Goal: Information Seeking & Learning: Learn about a topic

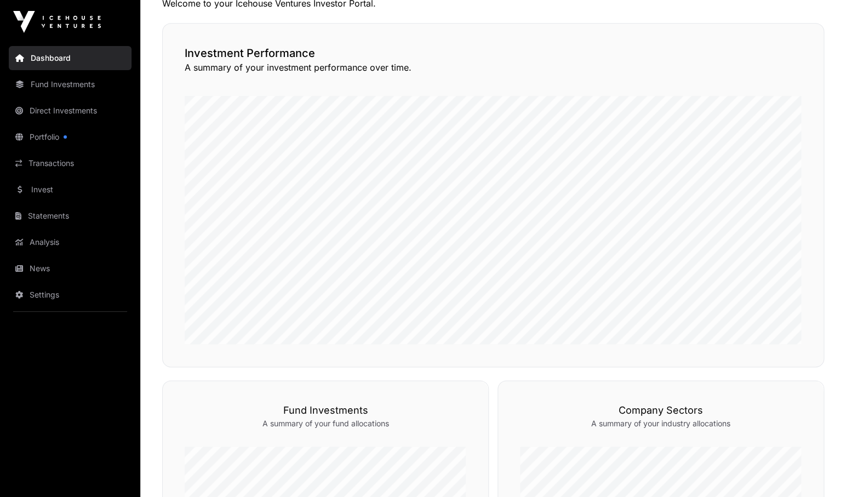
scroll to position [284, 0]
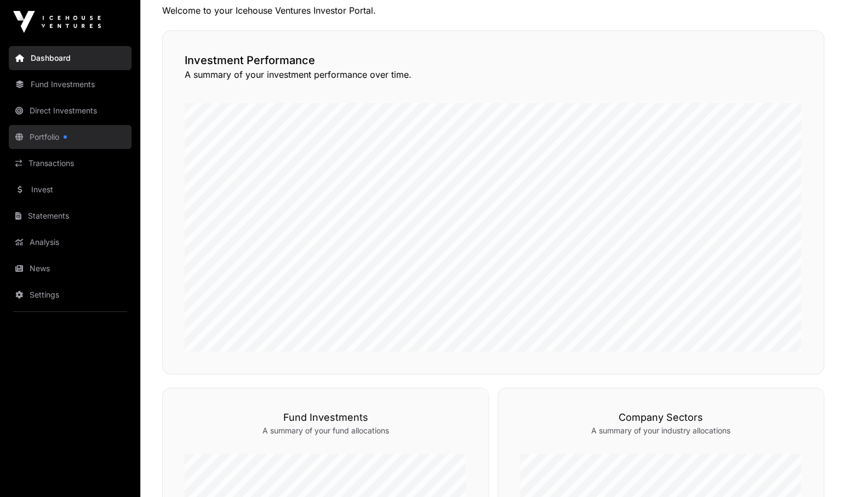
click at [39, 141] on link "Portfolio" at bounding box center [70, 137] width 123 height 24
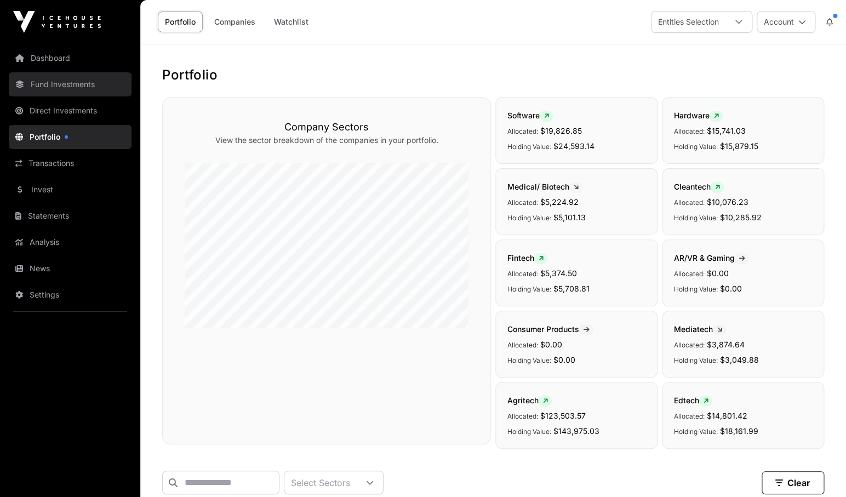
click at [50, 87] on link "Fund Investments" at bounding box center [70, 84] width 123 height 24
click at [74, 83] on link "Fund Investments" at bounding box center [70, 84] width 123 height 24
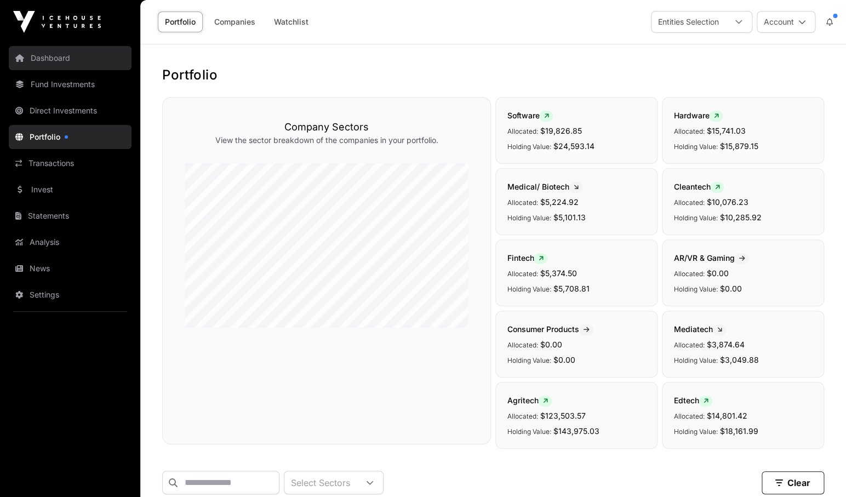
click at [54, 58] on link "Dashboard" at bounding box center [70, 58] width 123 height 24
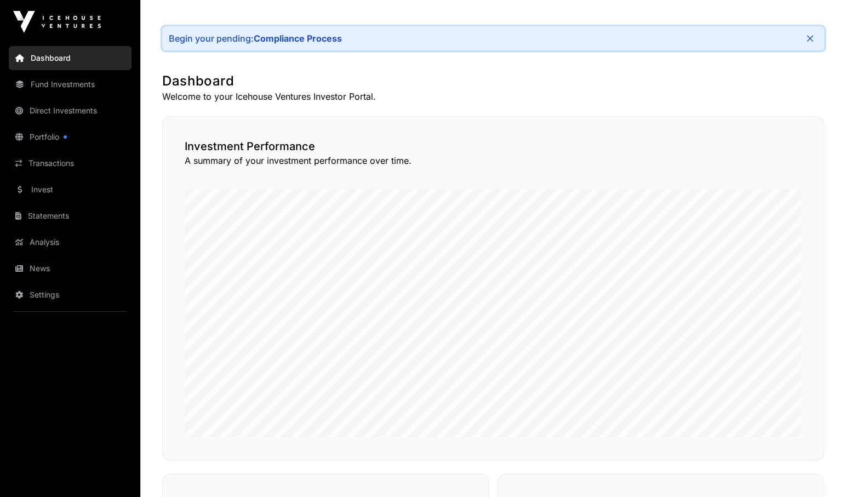
scroll to position [158, 0]
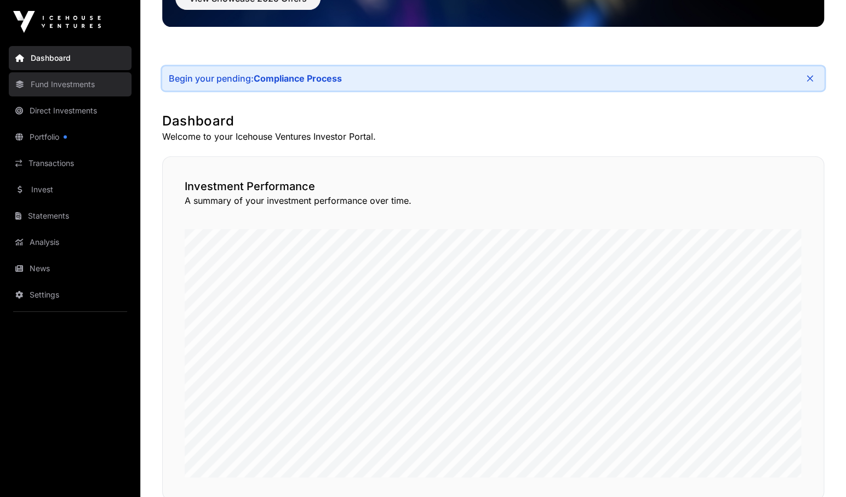
click at [56, 88] on link "Fund Investments" at bounding box center [70, 84] width 123 height 24
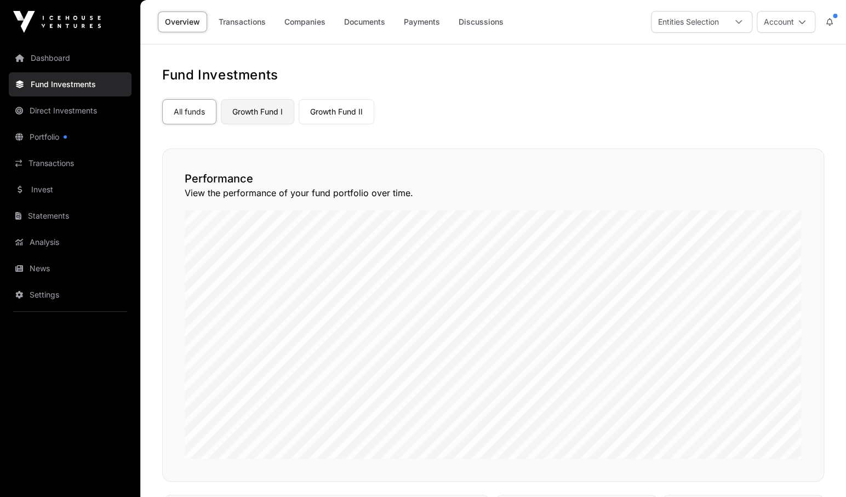
click at [253, 117] on link "Growth Fund I" at bounding box center [257, 111] width 73 height 25
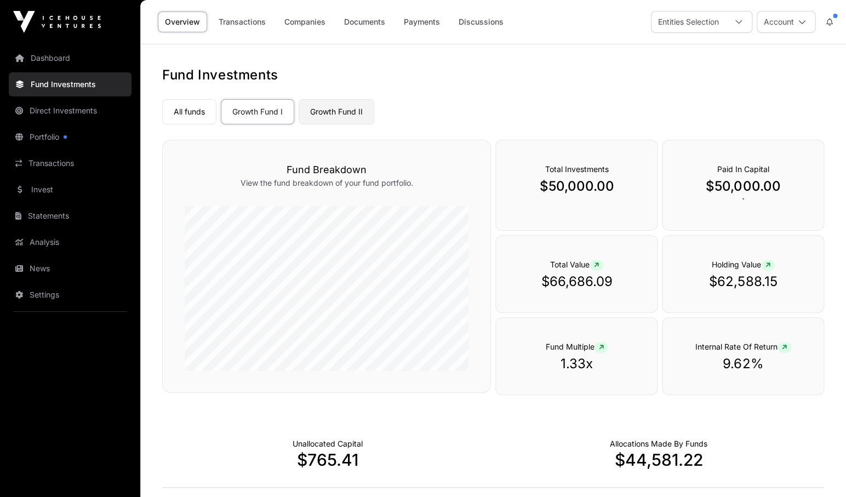
click at [349, 112] on link "Growth Fund II" at bounding box center [336, 111] width 76 height 25
